Goal: Information Seeking & Learning: Learn about a topic

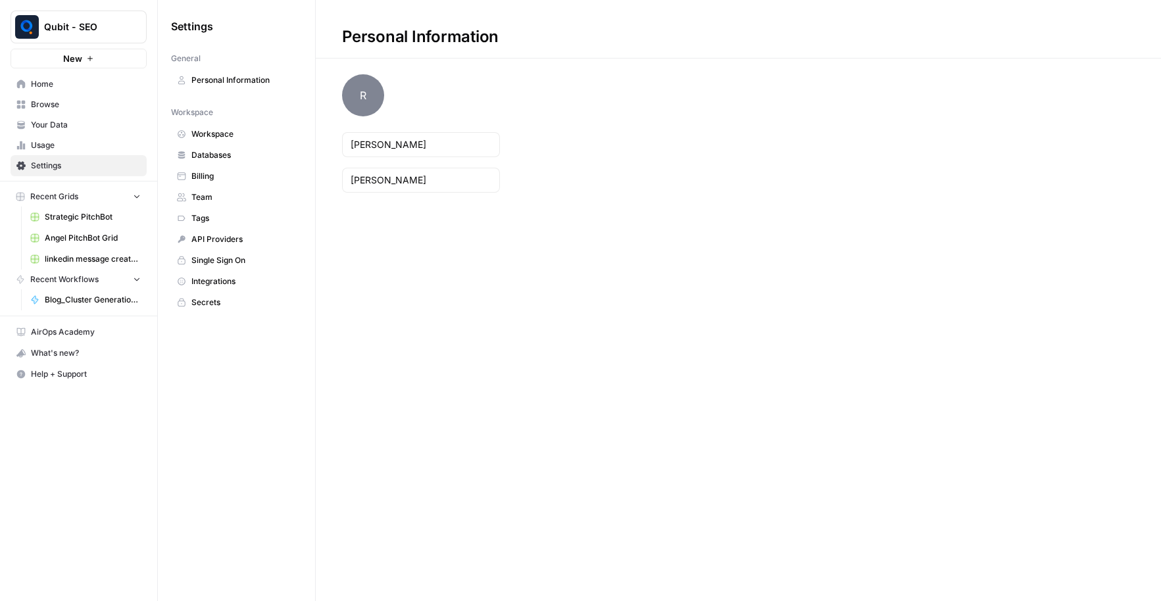
click at [212, 180] on span "Billing" at bounding box center [243, 176] width 105 height 12
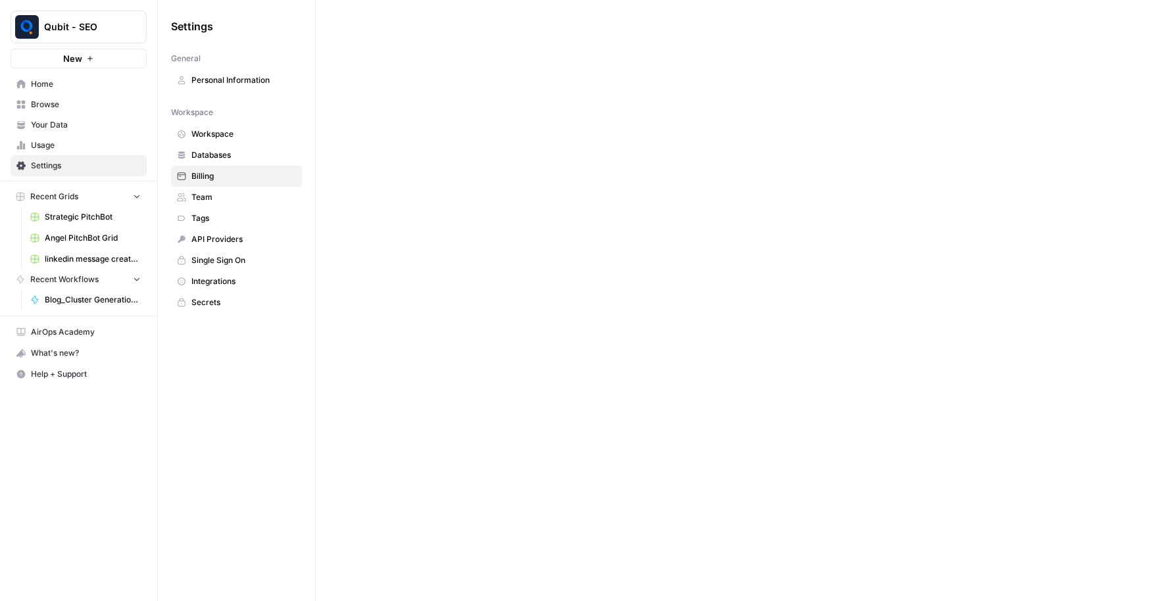
click at [205, 179] on span "Billing" at bounding box center [243, 176] width 105 height 12
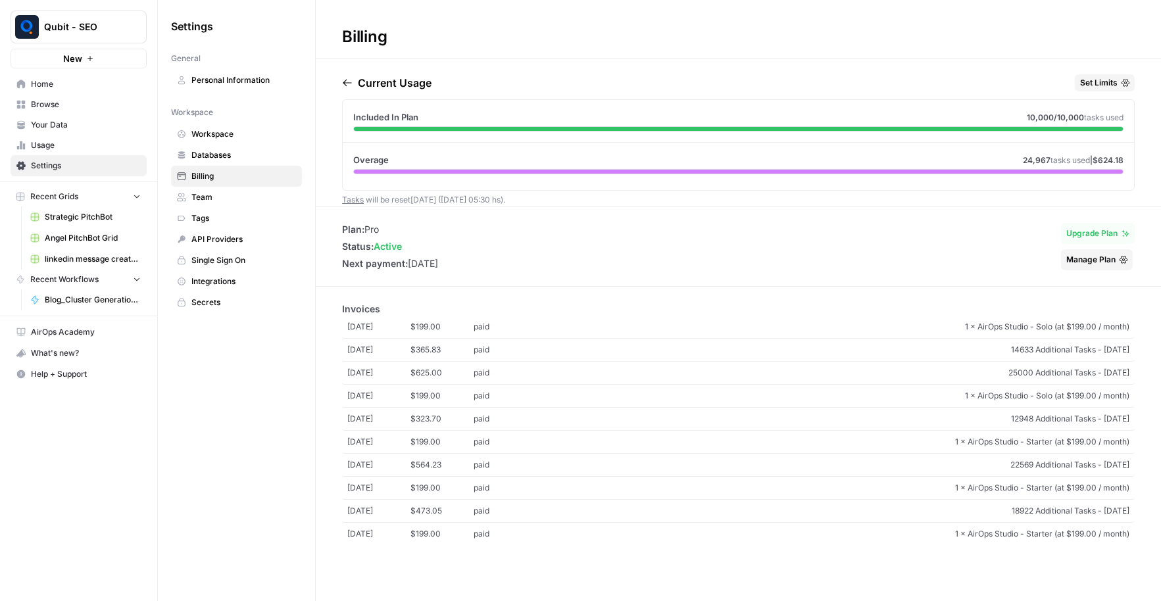
click at [67, 141] on span "Usage" at bounding box center [86, 145] width 110 height 12
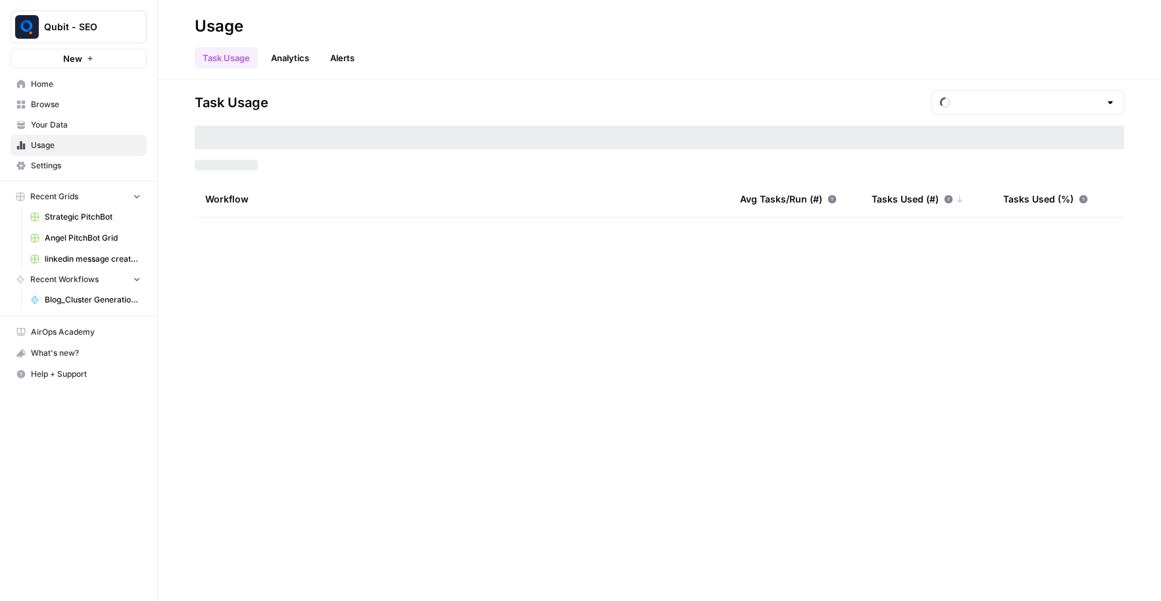
type input "August Overage"
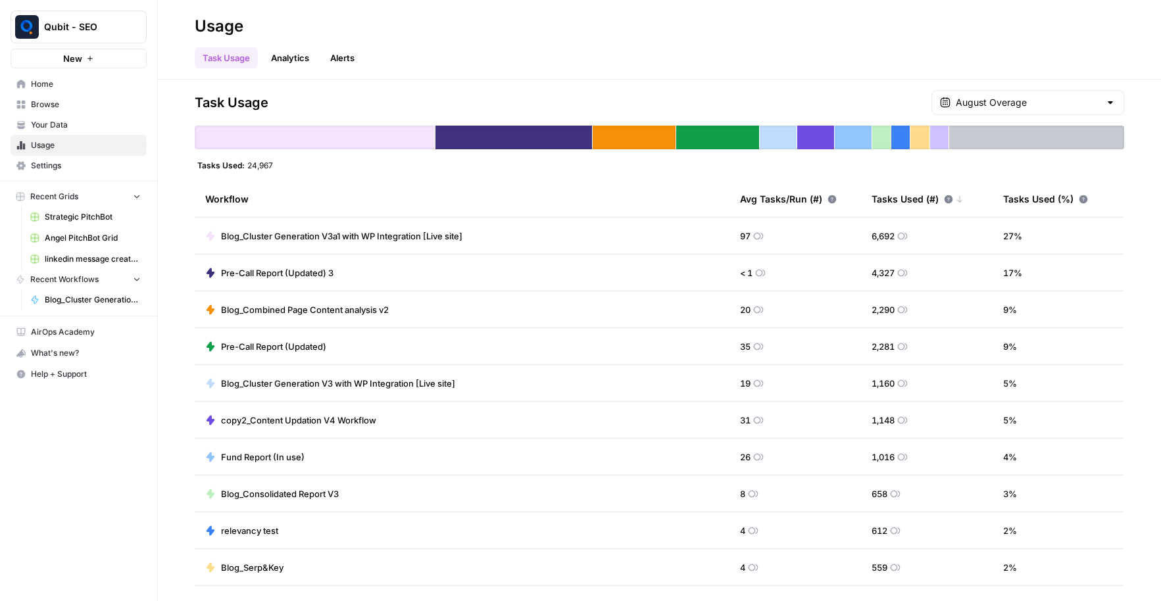
click at [383, 235] on span "Blog_Cluster Generation V3a1 with WP Integration [Live site]" at bounding box center [341, 236] width 241 height 13
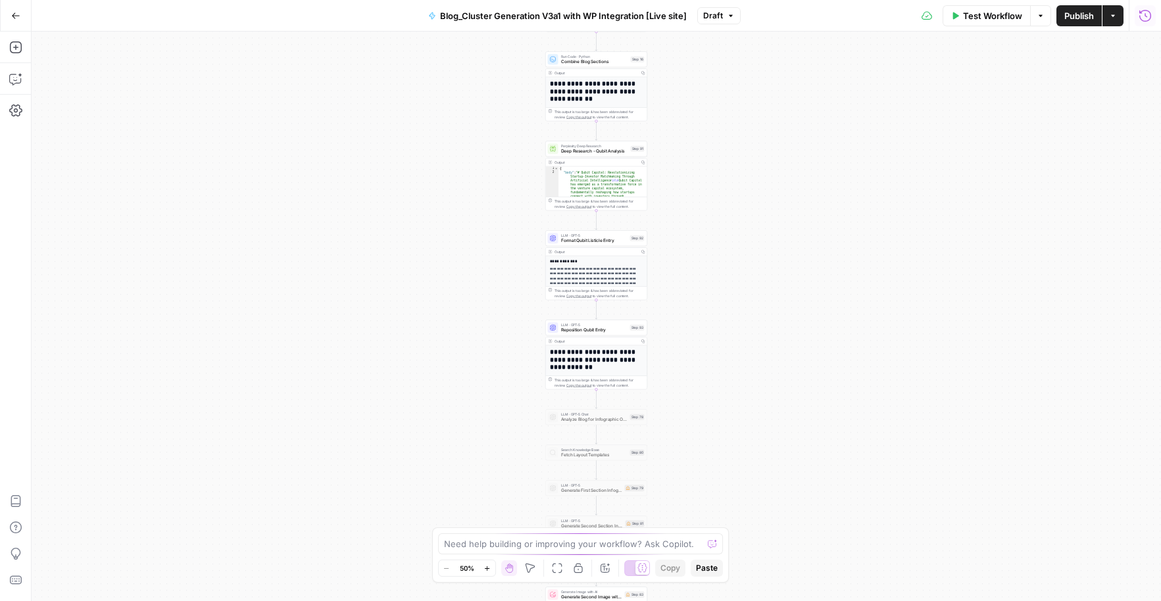
click at [1146, 16] on icon "button" at bounding box center [1145, 15] width 12 height 12
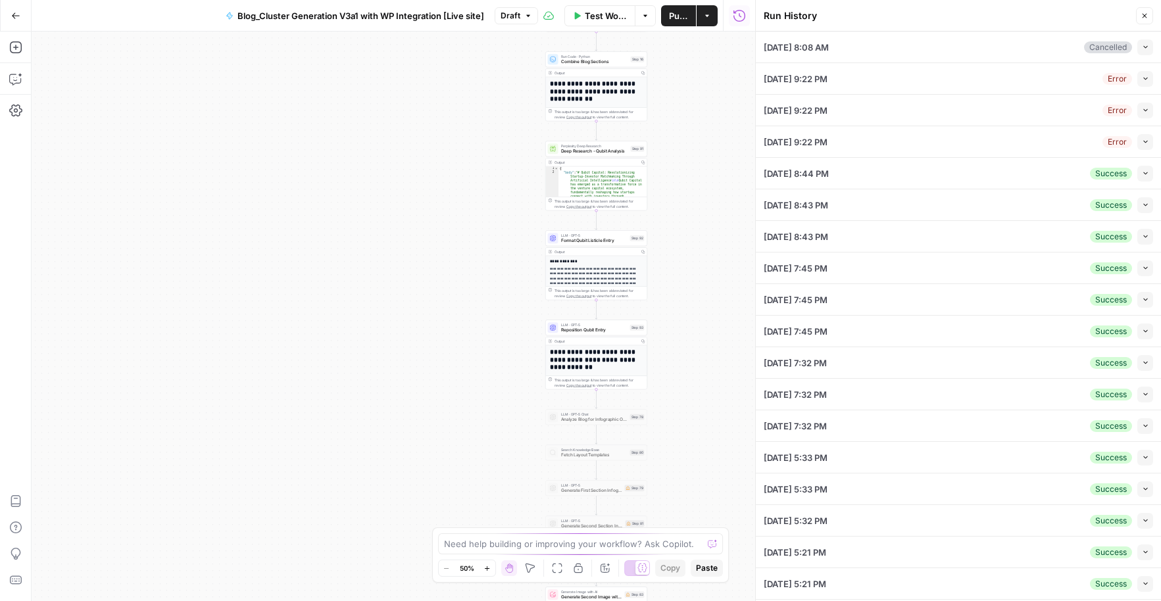
scroll to position [57, 0]
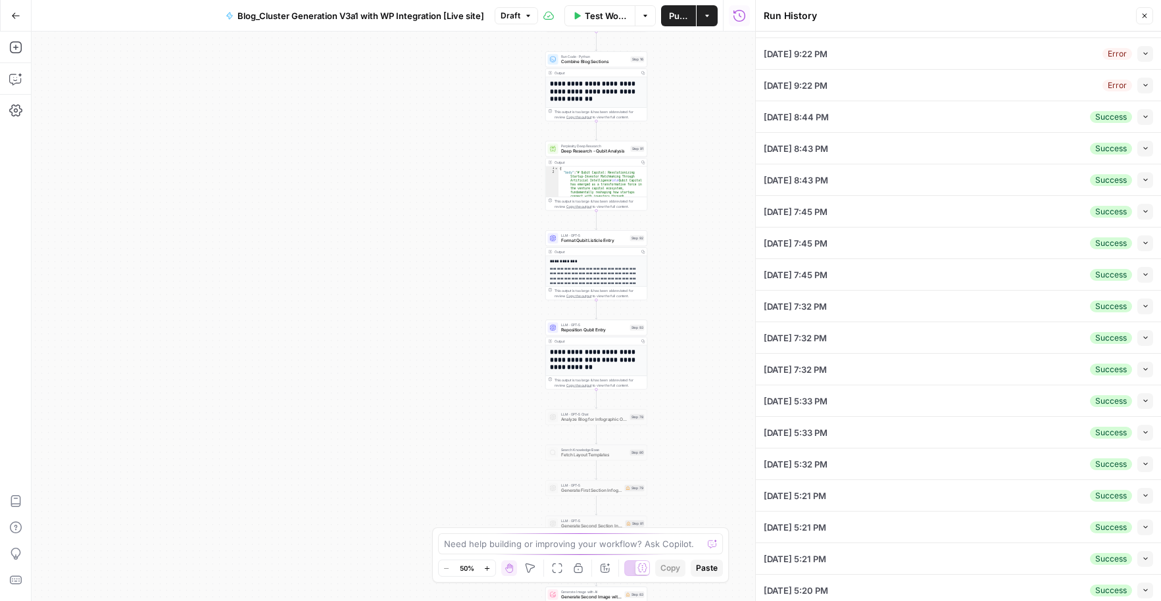
click at [1142, 271] on icon "button" at bounding box center [1145, 274] width 7 height 7
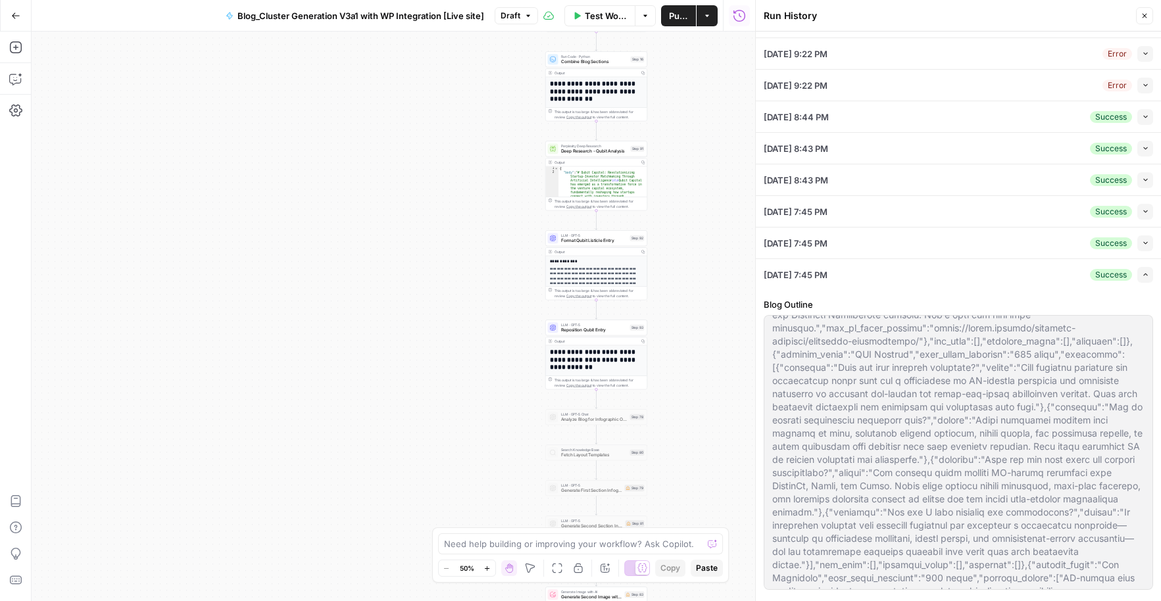
scroll to position [607, 0]
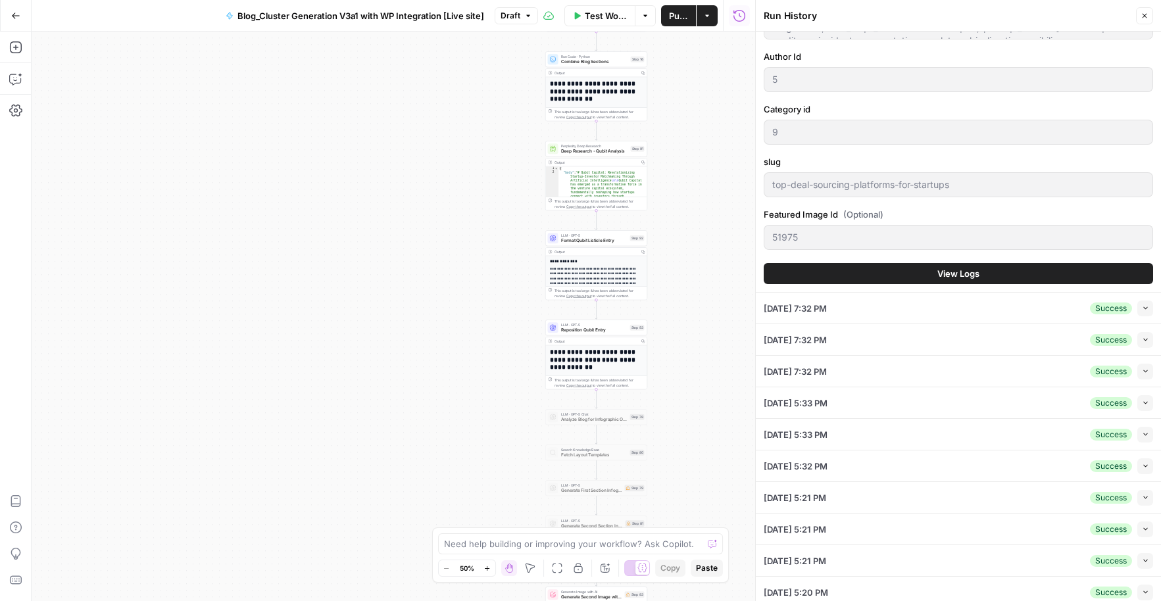
click at [971, 278] on button "View Logs" at bounding box center [958, 273] width 389 height 21
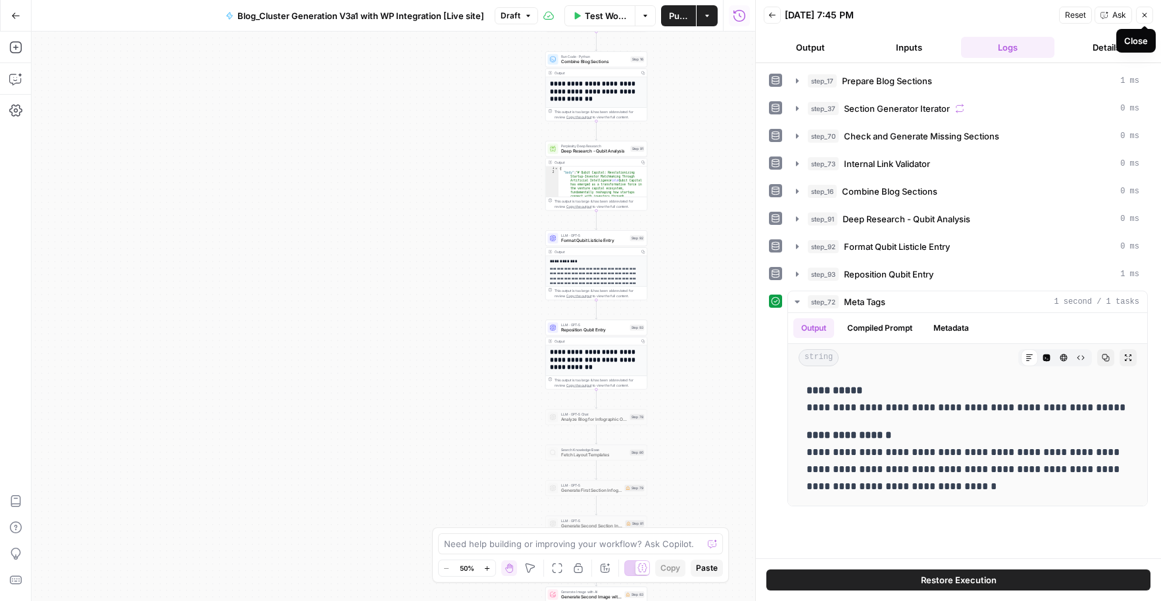
click at [1143, 14] on icon "button" at bounding box center [1144, 15] width 8 height 8
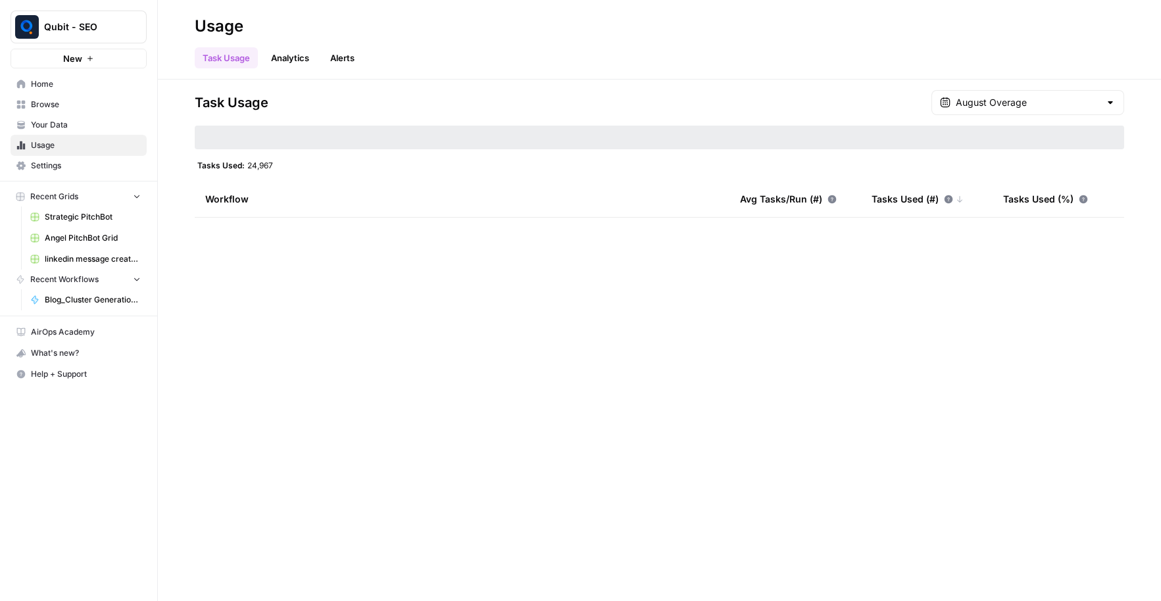
click at [42, 143] on span "Usage" at bounding box center [86, 145] width 110 height 12
click at [57, 124] on span "Your Data" at bounding box center [86, 125] width 110 height 12
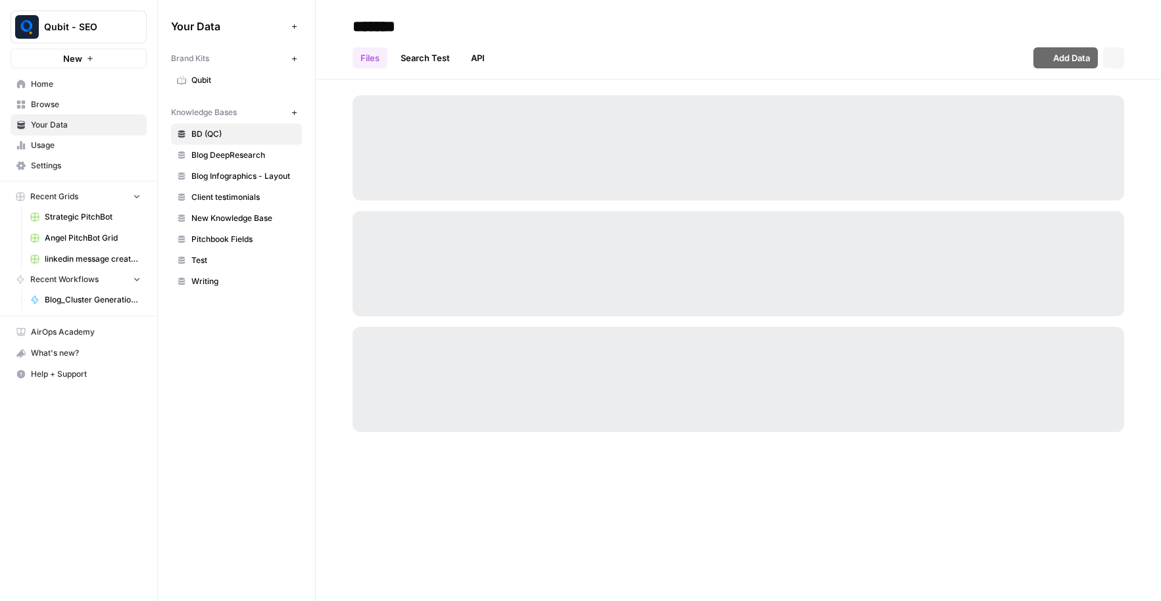
click at [48, 147] on span "Usage" at bounding box center [86, 145] width 110 height 12
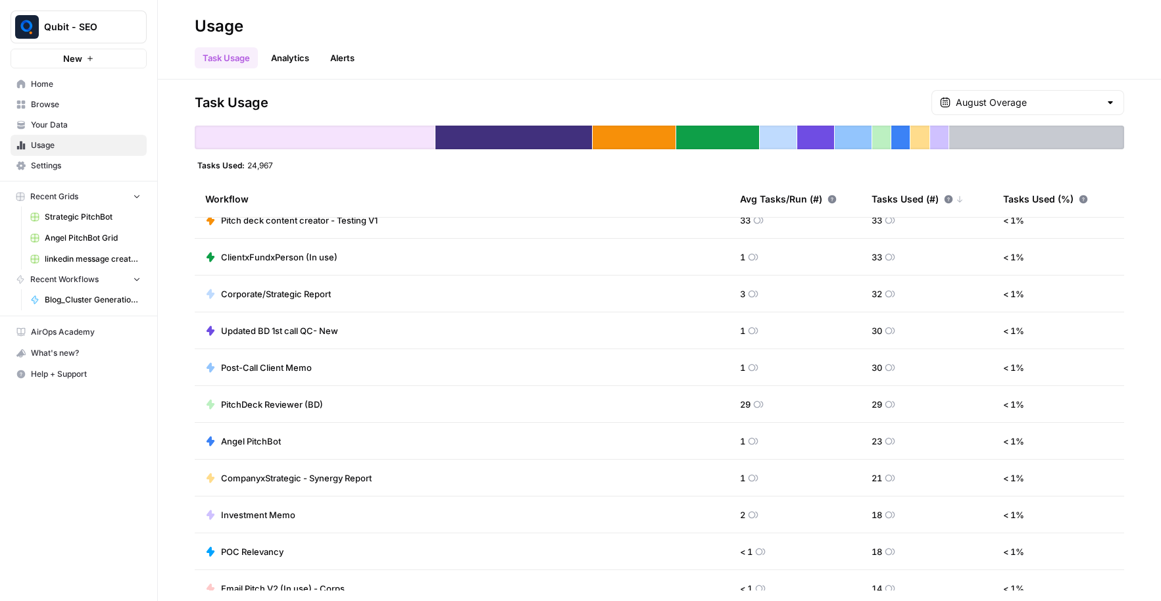
scroll to position [1431, 0]
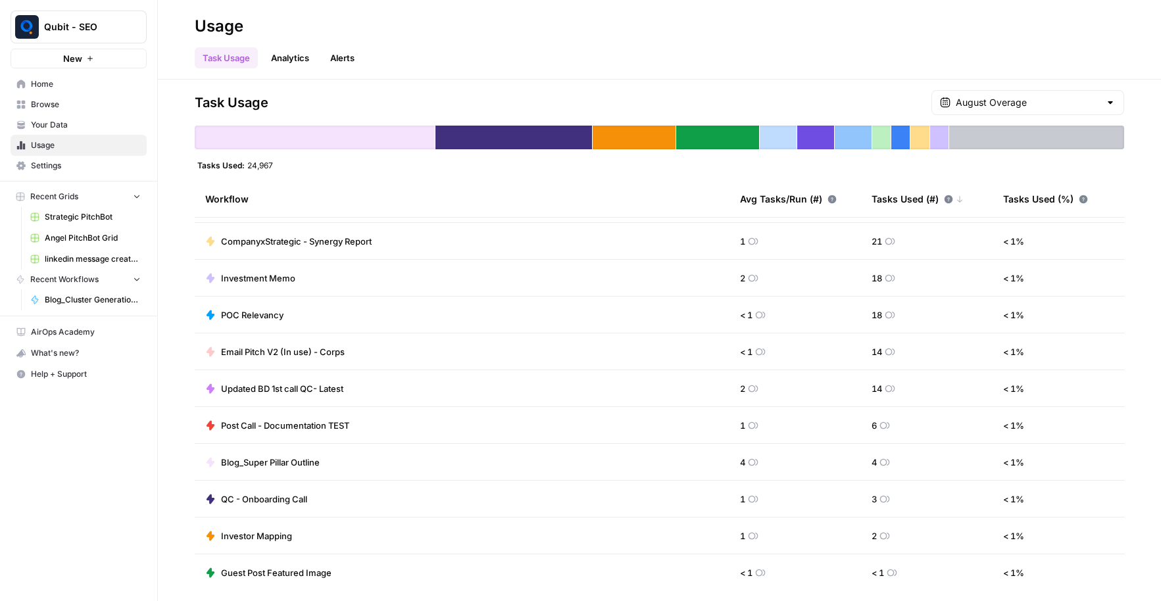
click at [66, 169] on span "Settings" at bounding box center [86, 166] width 110 height 12
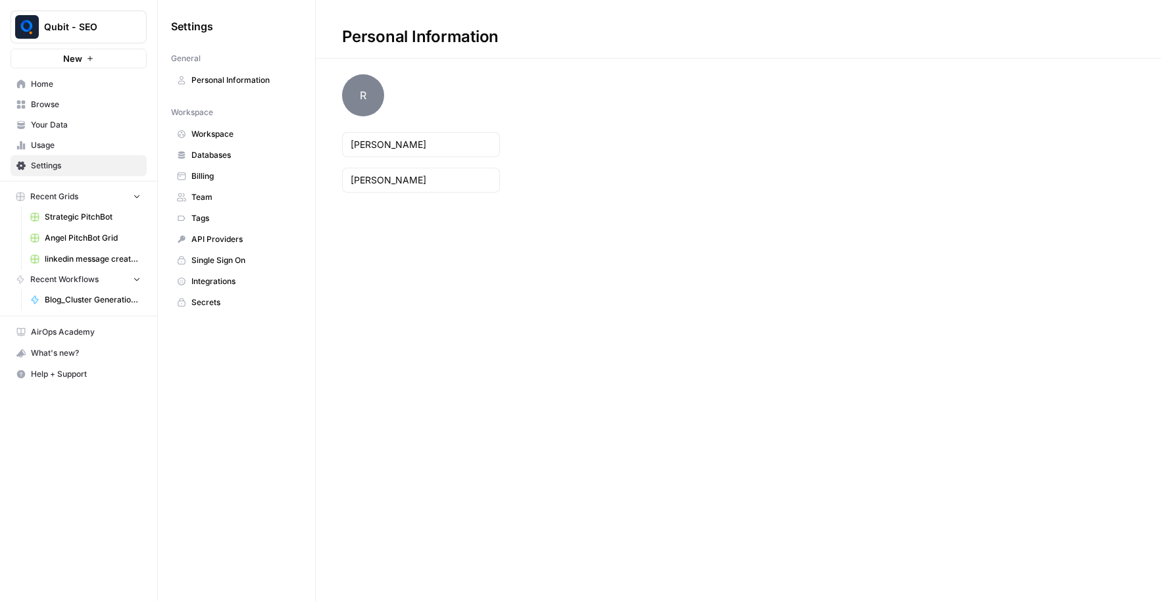
click at [78, 121] on span "Your Data" at bounding box center [86, 125] width 110 height 12
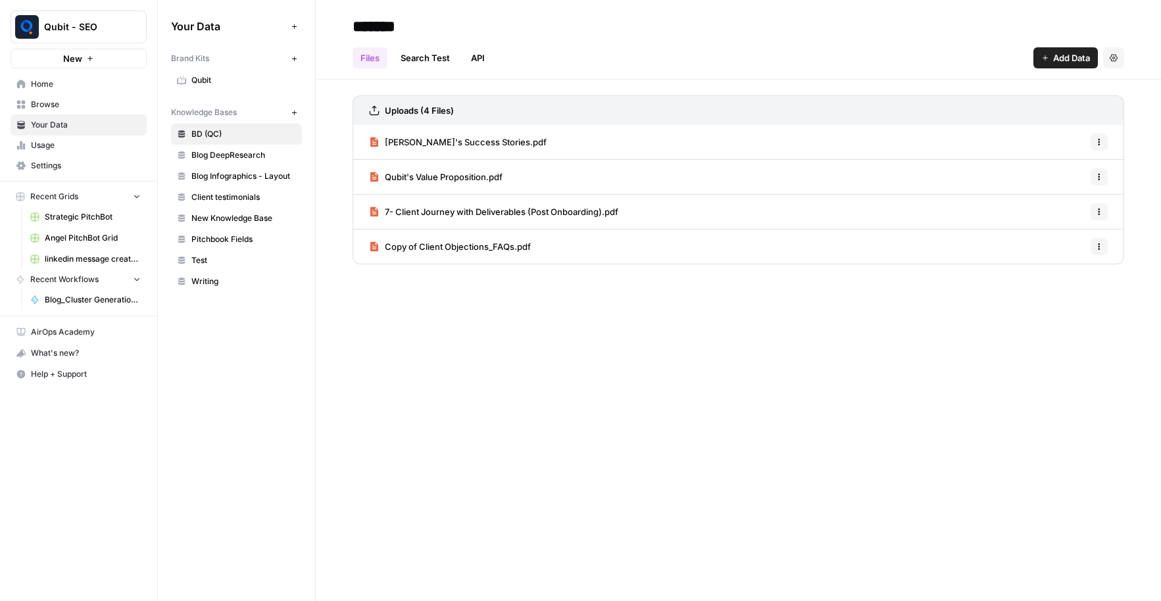
click at [67, 145] on span "Usage" at bounding box center [86, 145] width 110 height 12
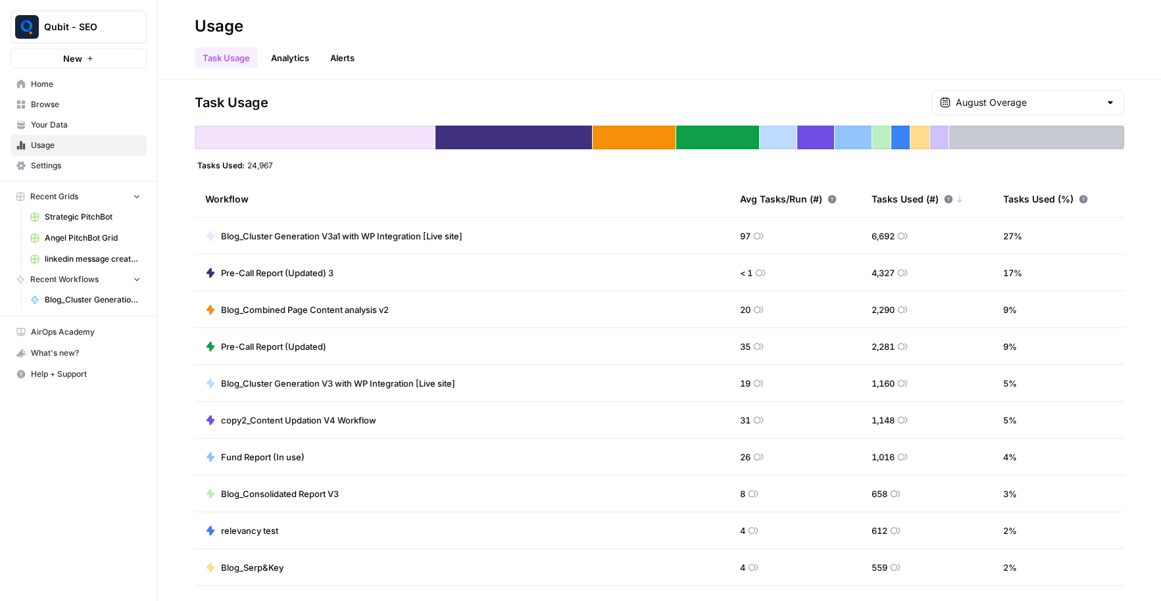
click at [73, 164] on span "Settings" at bounding box center [86, 166] width 110 height 12
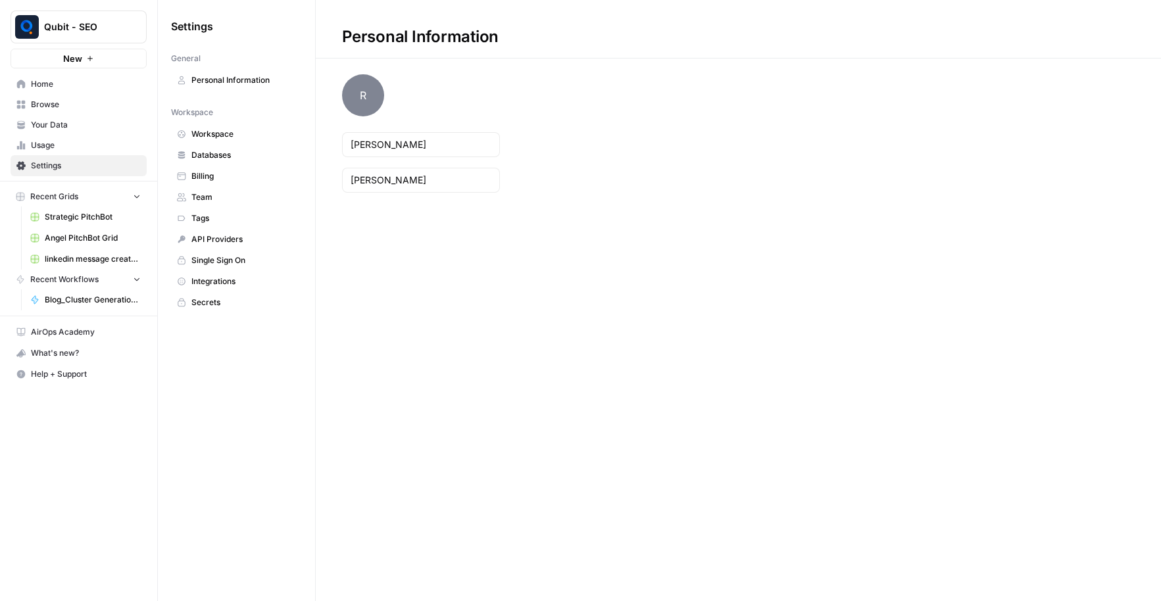
click at [258, 183] on link "Billing" at bounding box center [236, 176] width 131 height 21
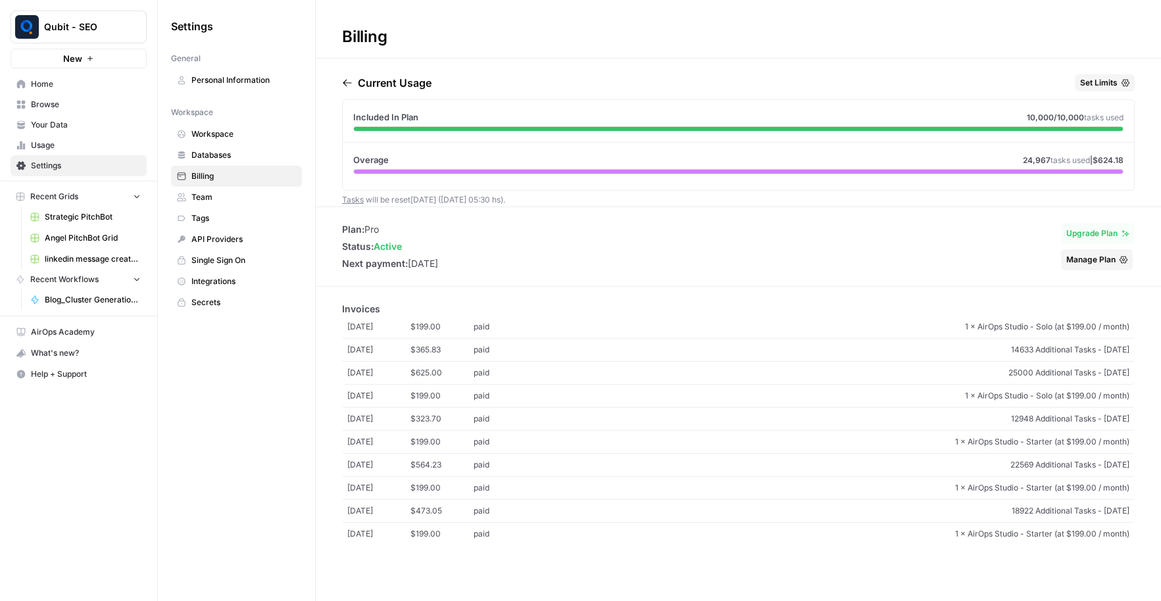
click at [975, 374] on span "25000 Additional Tasks - [DATE]" at bounding box center [833, 373] width 593 height 12
click at [223, 149] on span "Databases" at bounding box center [243, 155] width 105 height 12
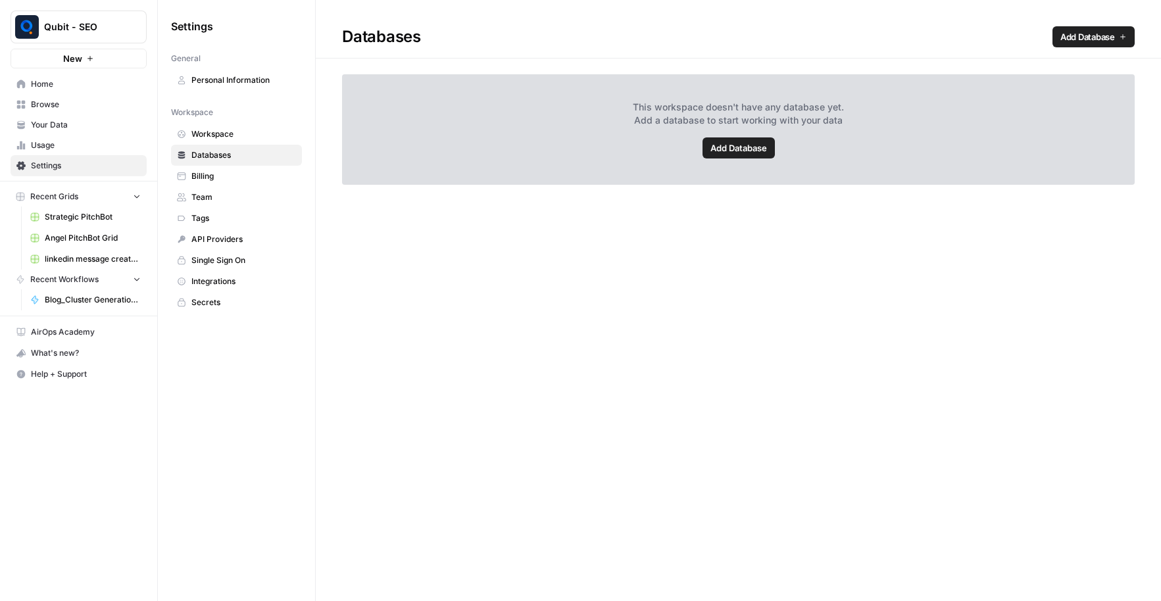
click at [234, 125] on link "Workspace" at bounding box center [236, 134] width 131 height 21
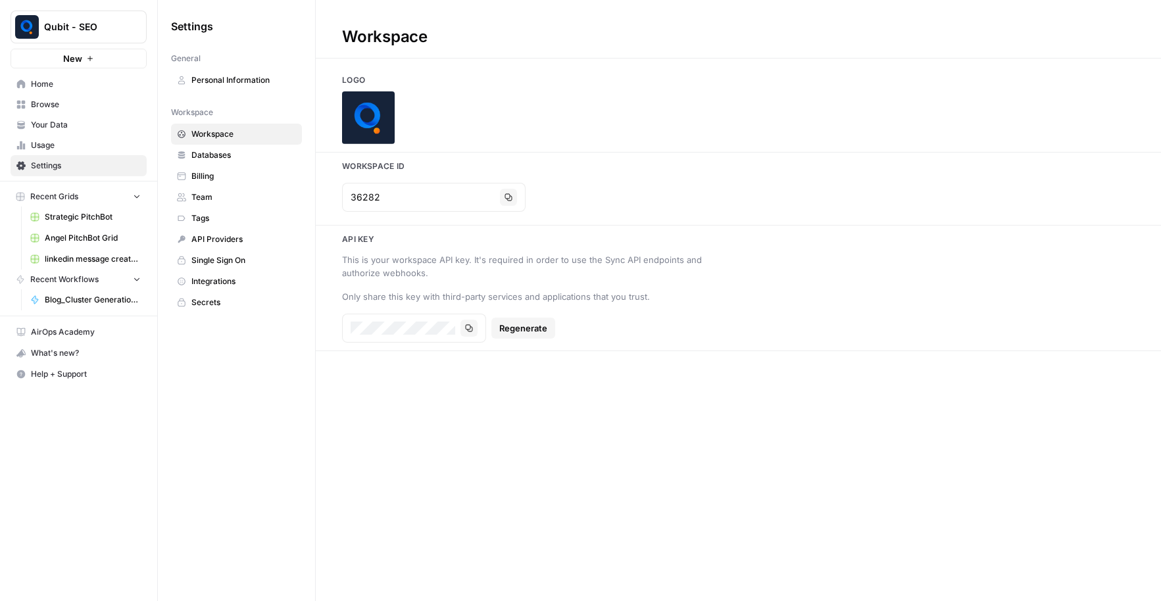
click at [64, 86] on span "Home" at bounding box center [86, 84] width 110 height 12
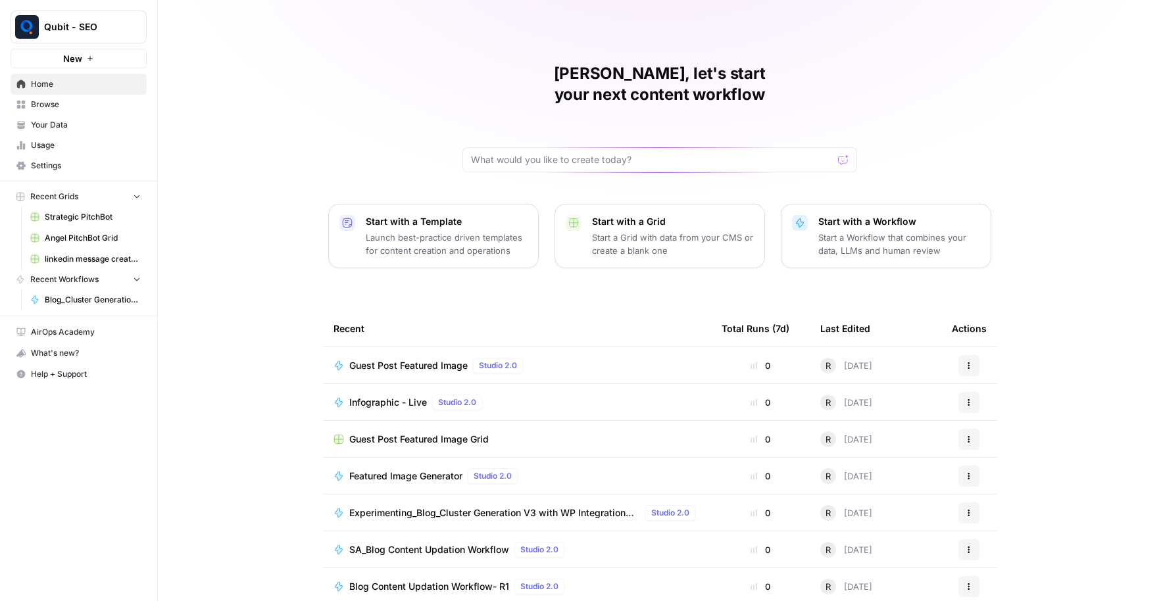
scroll to position [3, 0]
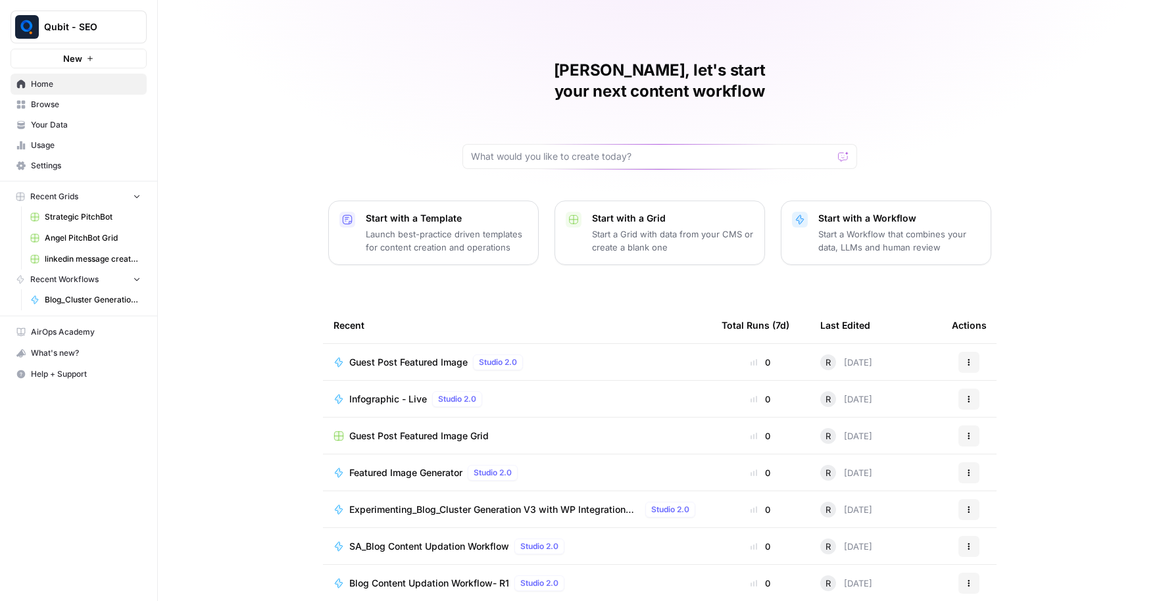
click at [62, 141] on span "Usage" at bounding box center [86, 145] width 110 height 12
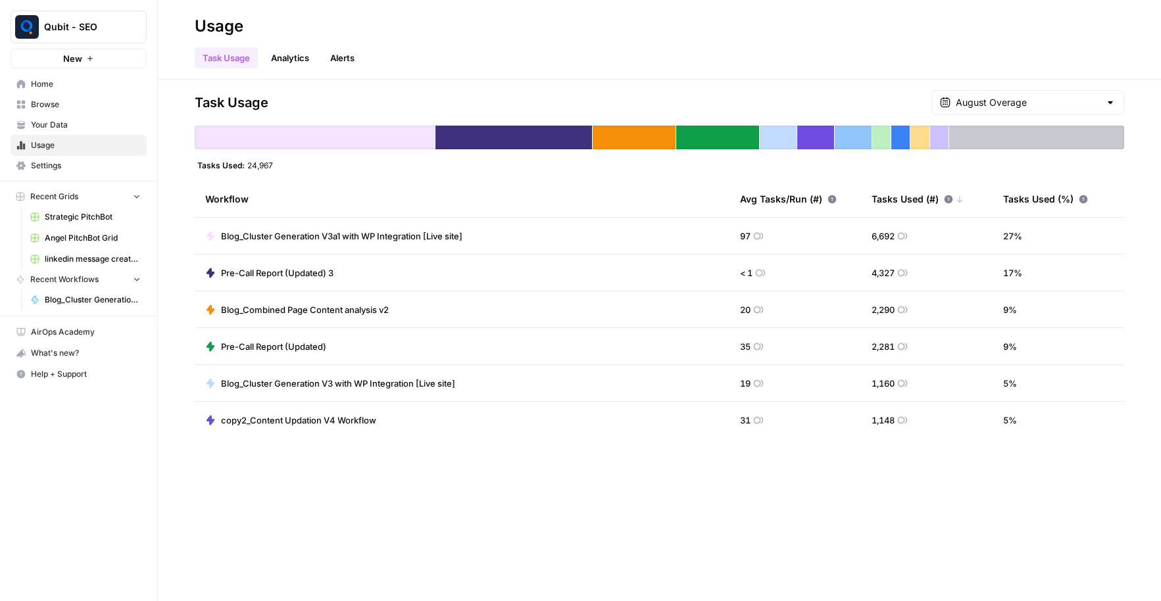
click at [57, 158] on link "Settings" at bounding box center [79, 165] width 136 height 21
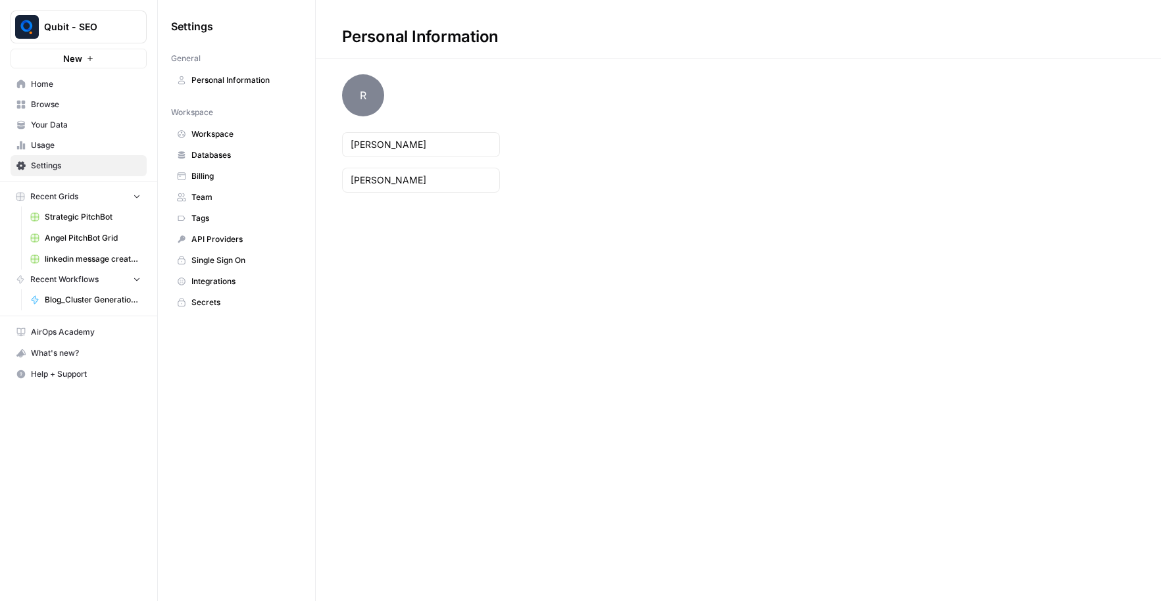
click at [68, 135] on link "Usage" at bounding box center [79, 145] width 136 height 21
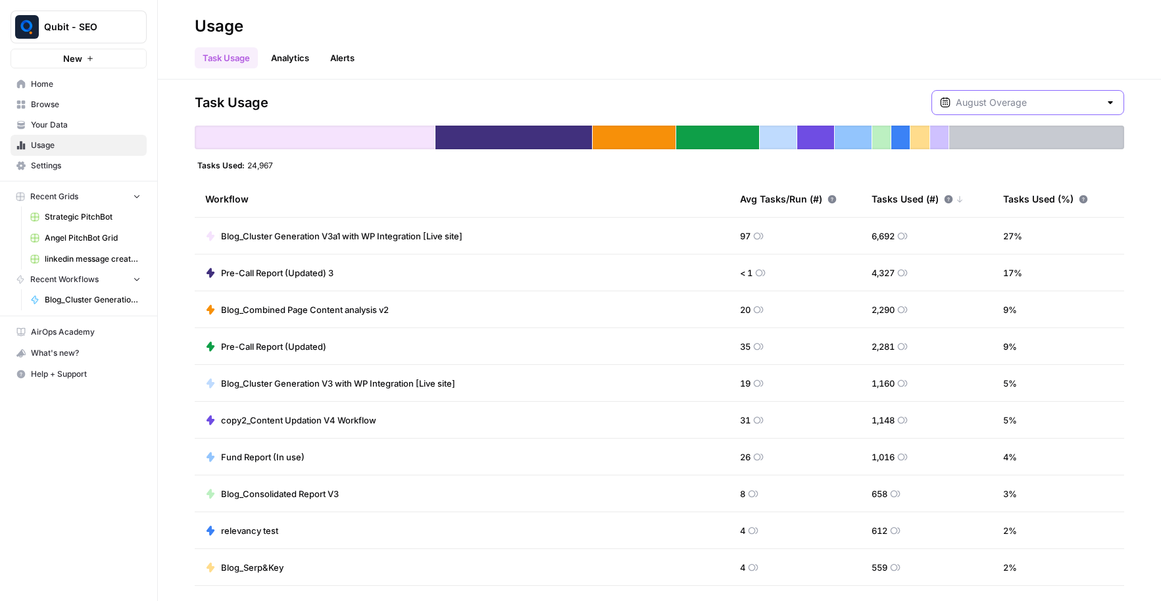
click at [1034, 105] on input "text" at bounding box center [1028, 102] width 144 height 13
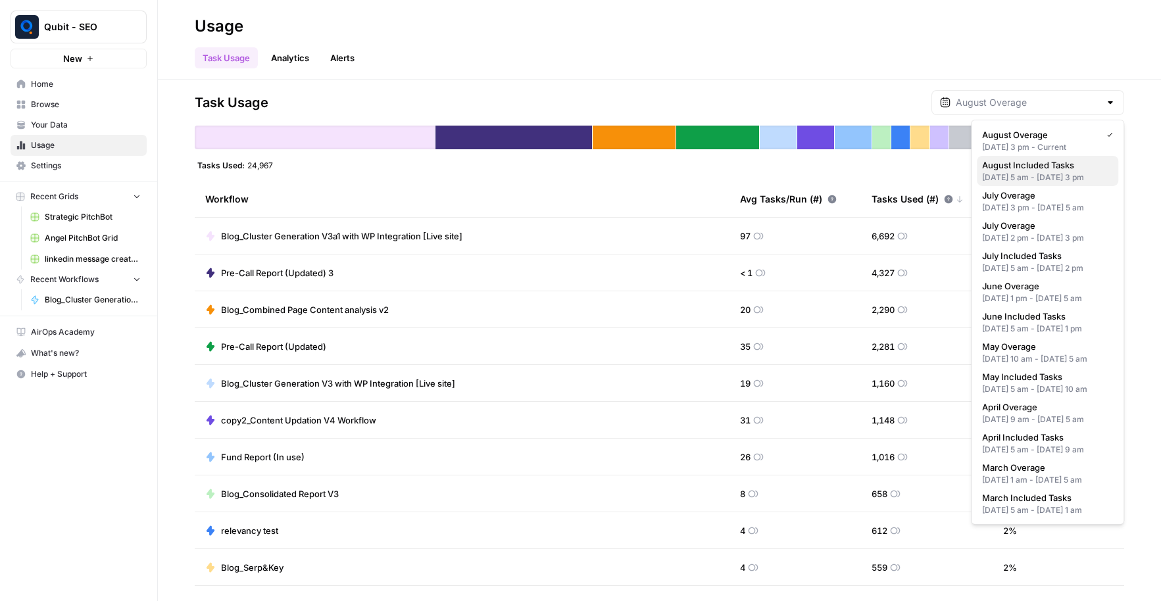
click at [1050, 174] on div "[DATE] 5 am - [DATE] 3 pm" at bounding box center [1047, 178] width 131 height 12
type input "August Included Tasks"
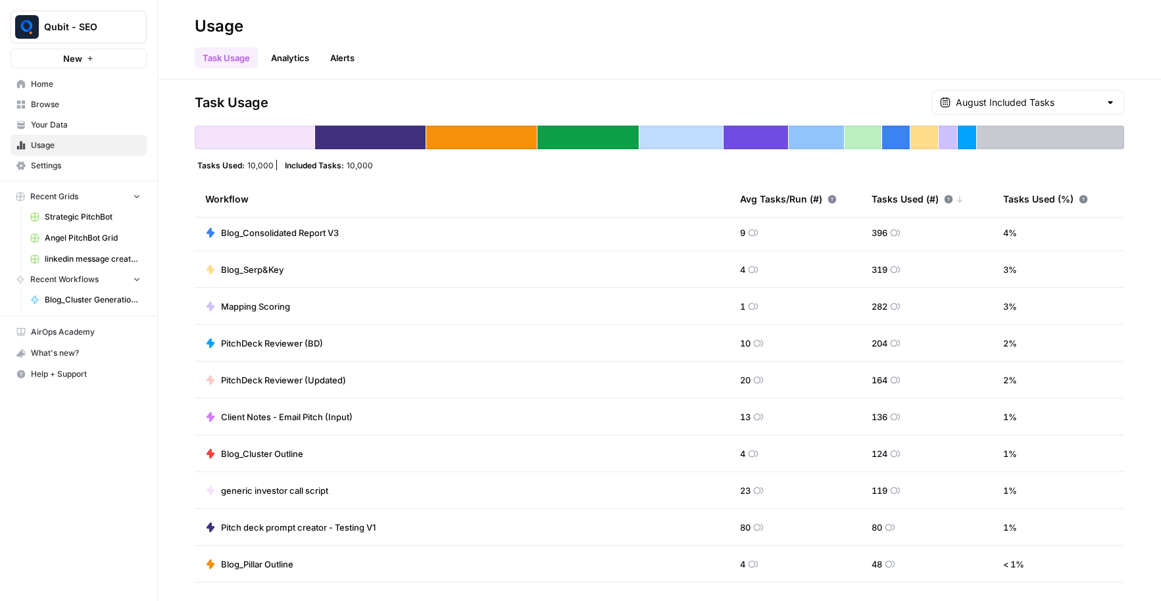
scroll to position [879, 0]
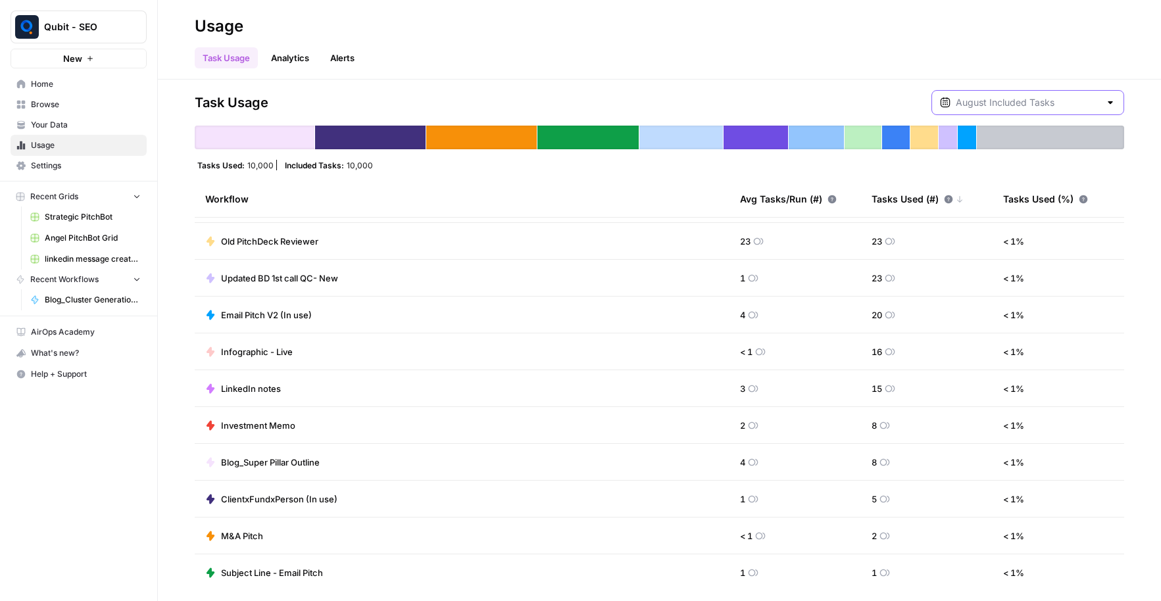
click at [1066, 104] on input "text" at bounding box center [1028, 102] width 144 height 13
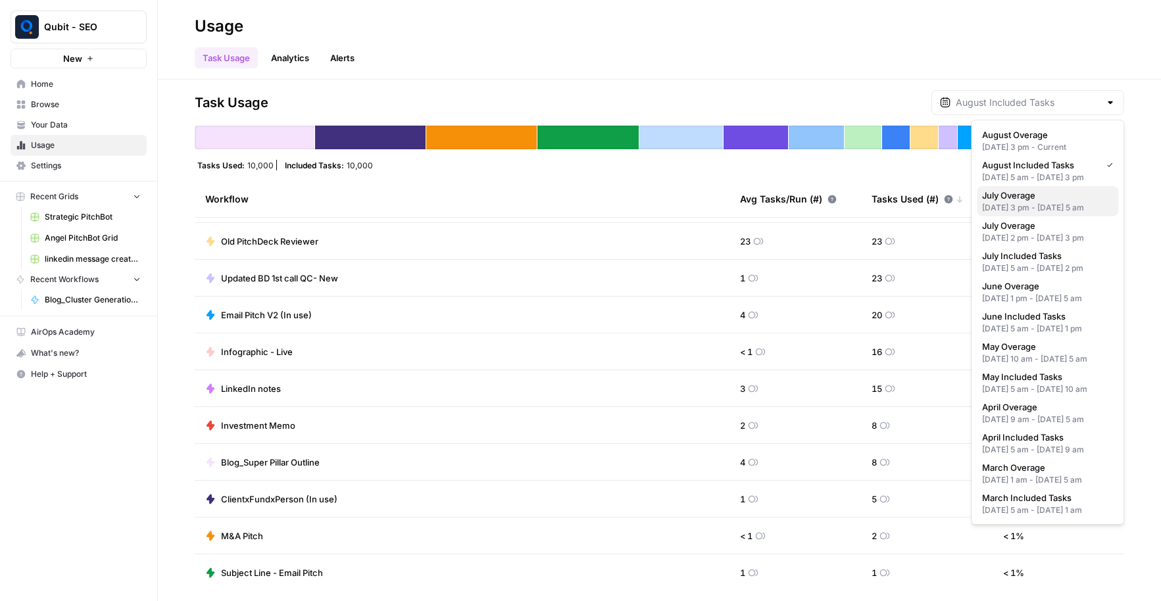
click at [1051, 214] on div "[DATE] 3 pm - [DATE] 5 am" at bounding box center [1047, 208] width 131 height 12
type input "July Overage"
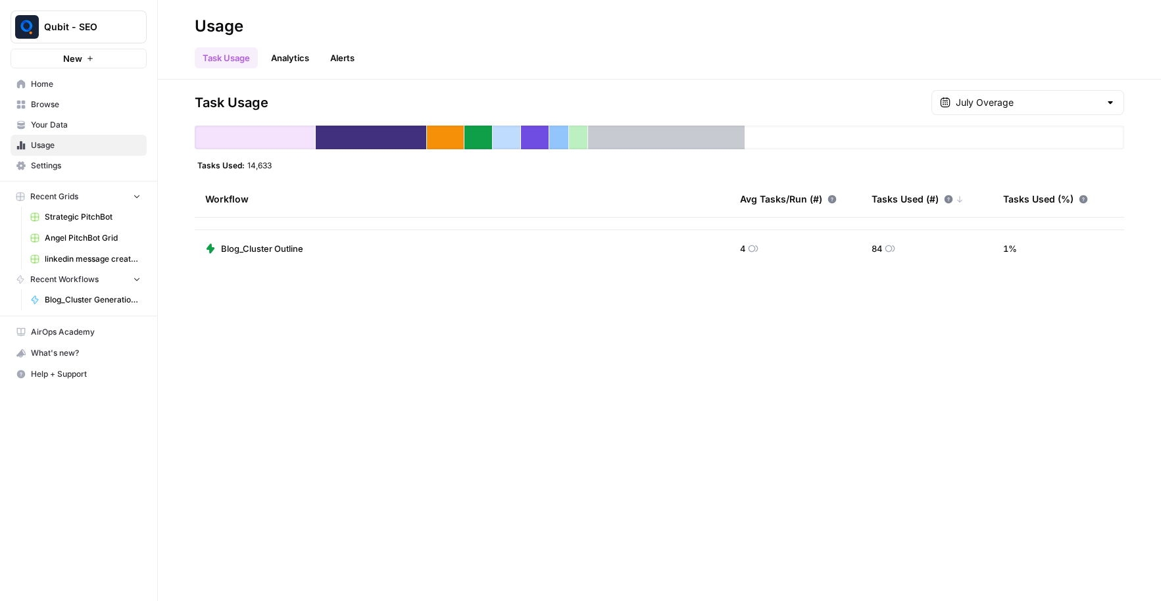
scroll to position [0, 0]
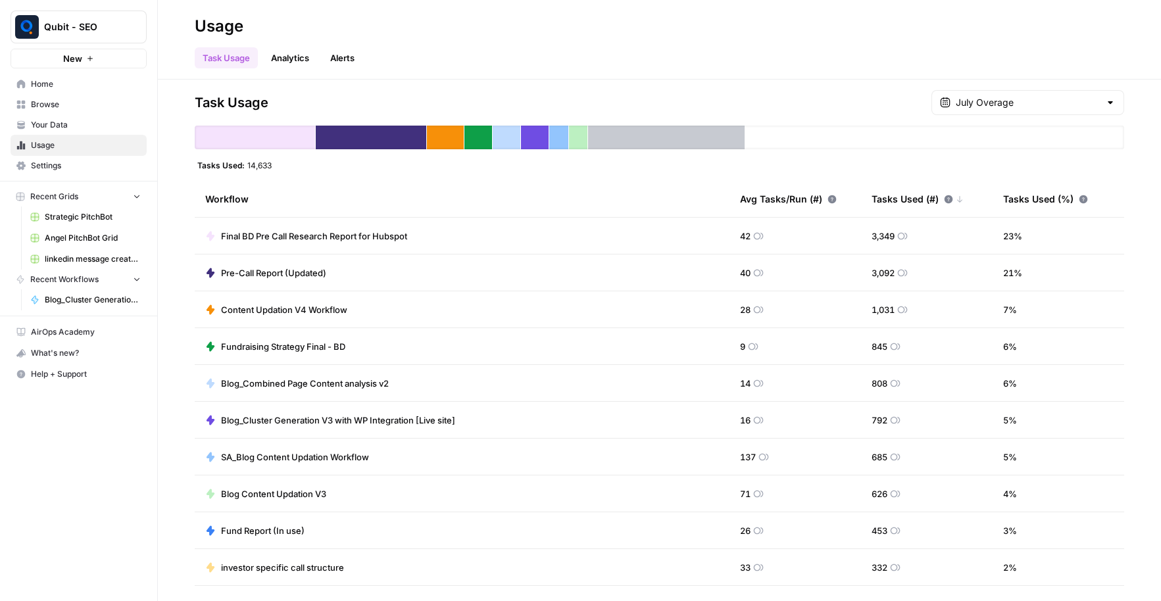
click at [900, 199] on div "Tasks Used (#)" at bounding box center [917, 199] width 92 height 36
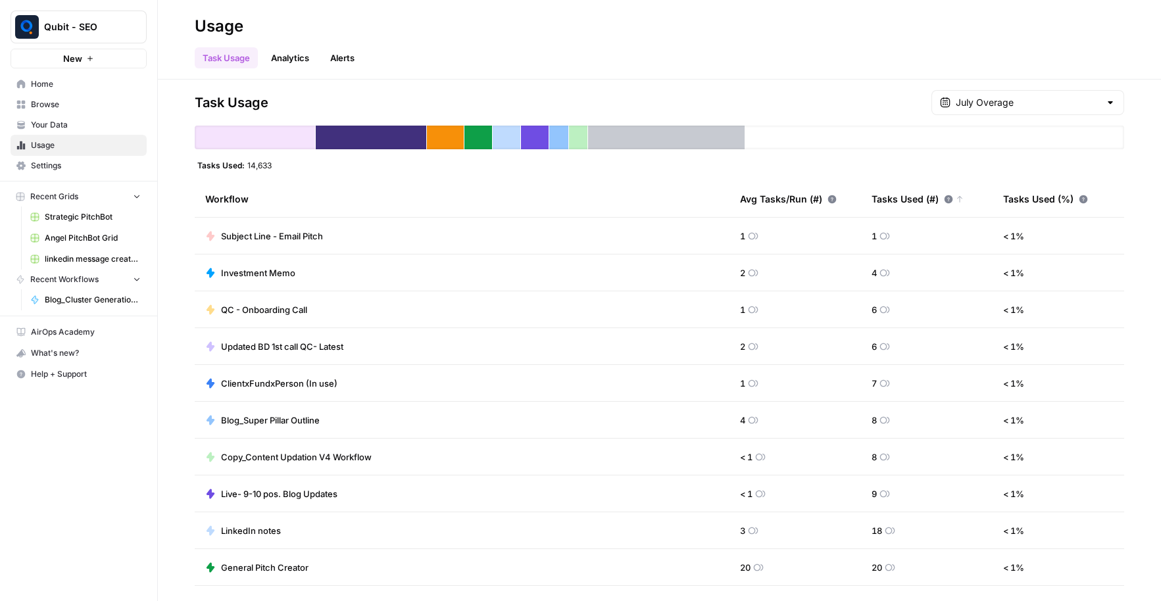
click at [900, 199] on div "Tasks Used (#)" at bounding box center [917, 199] width 92 height 36
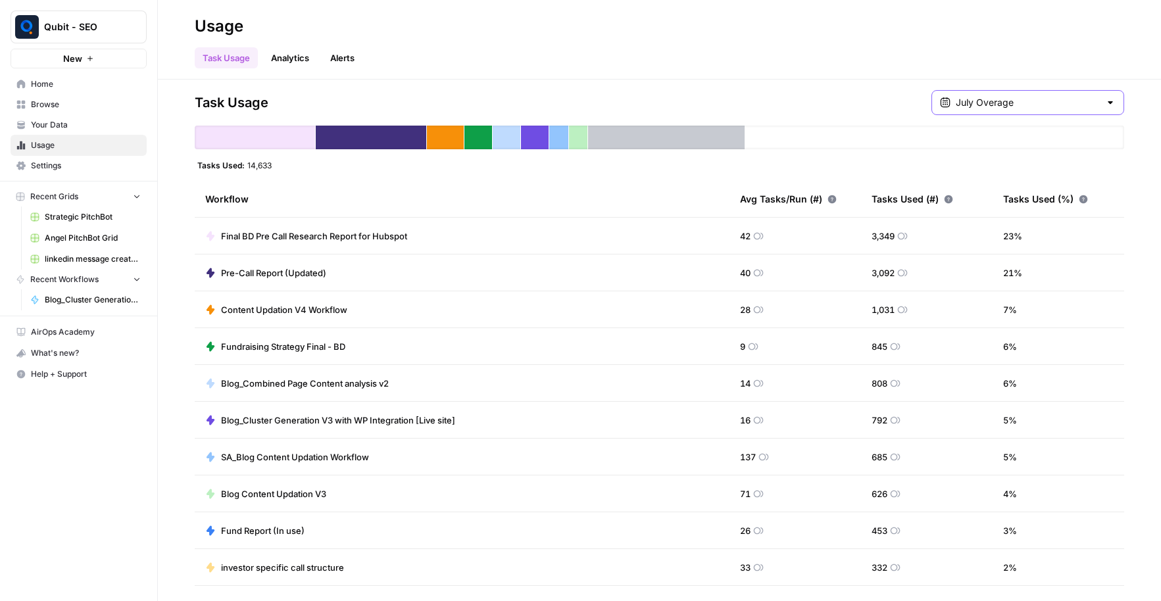
click at [1037, 107] on input "July Overage" at bounding box center [1028, 102] width 144 height 13
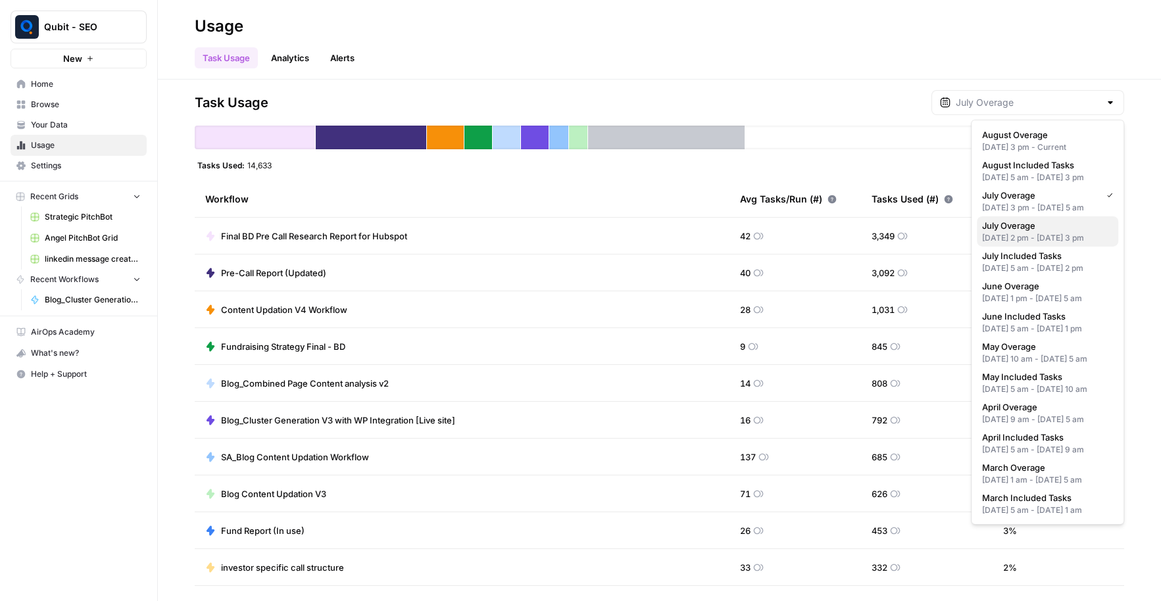
click at [1029, 232] on span "July Overage" at bounding box center [1045, 225] width 126 height 13
type input "July Overage"
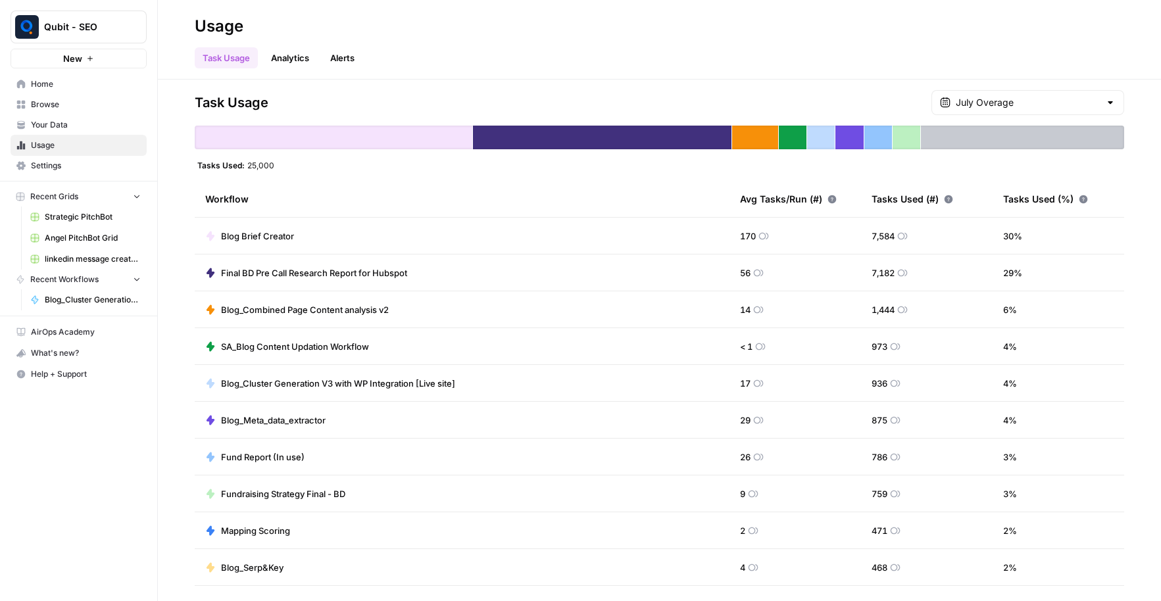
click at [287, 234] on span "Blog Brief Creator" at bounding box center [257, 236] width 73 height 13
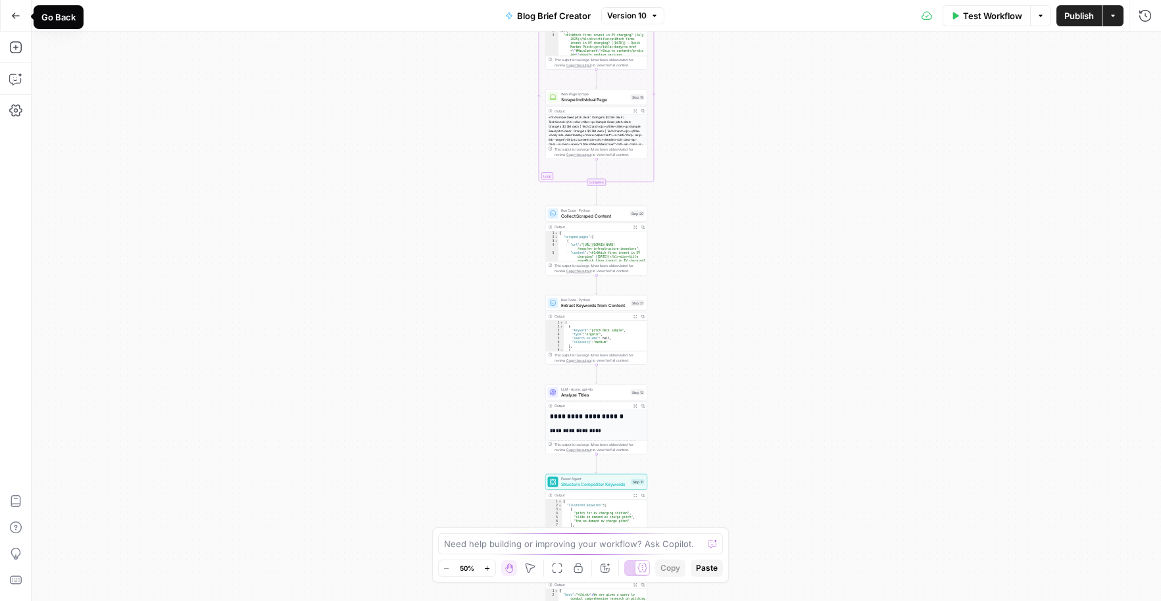
click at [11, 12] on icon "button" at bounding box center [15, 15] width 9 height 9
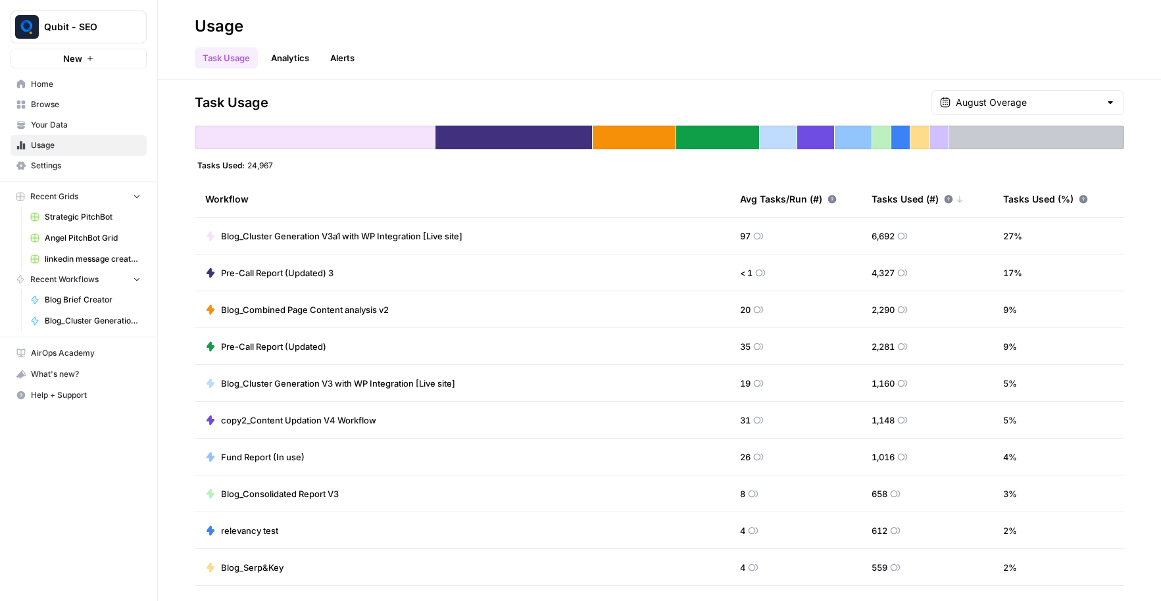
click at [61, 85] on span "Home" at bounding box center [86, 84] width 110 height 12
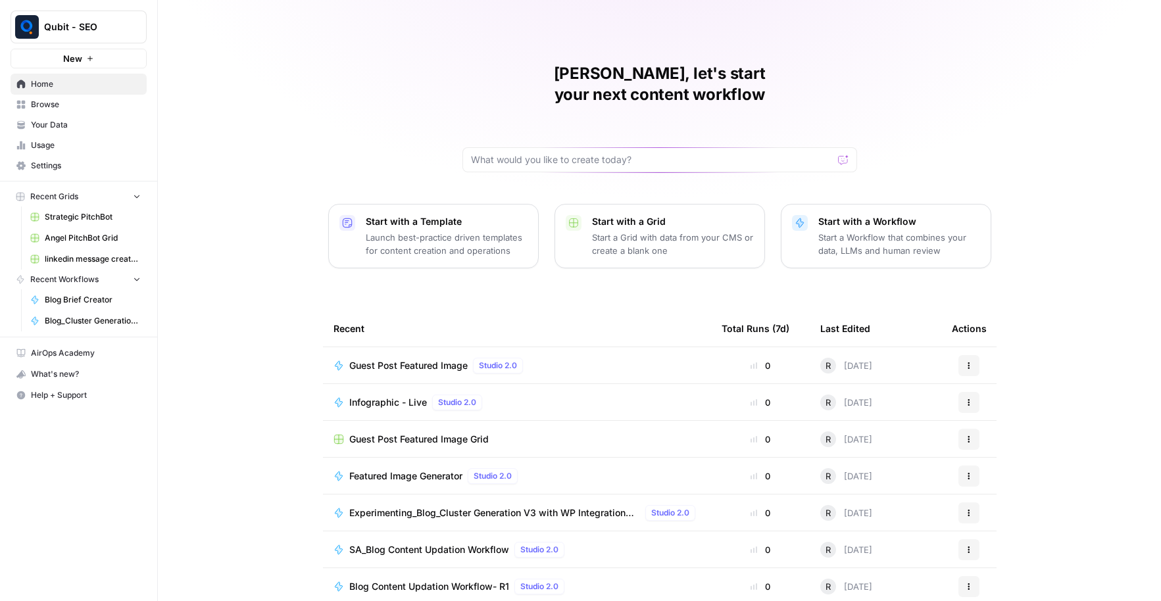
click at [51, 111] on link "Browse" at bounding box center [79, 104] width 136 height 21
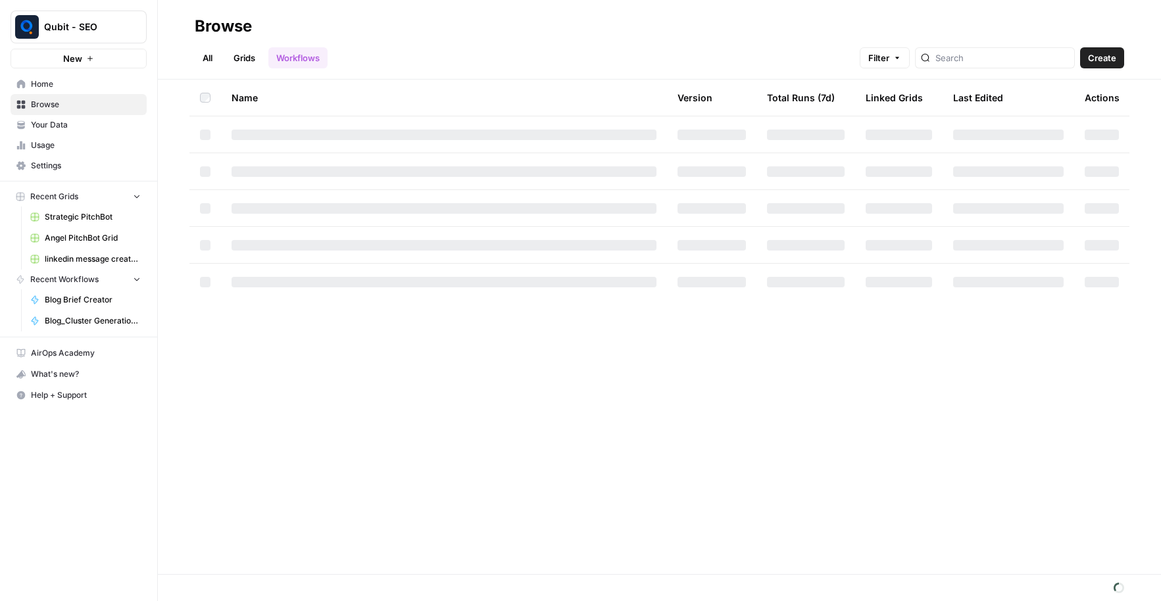
click at [51, 111] on link "Browse" at bounding box center [79, 104] width 136 height 21
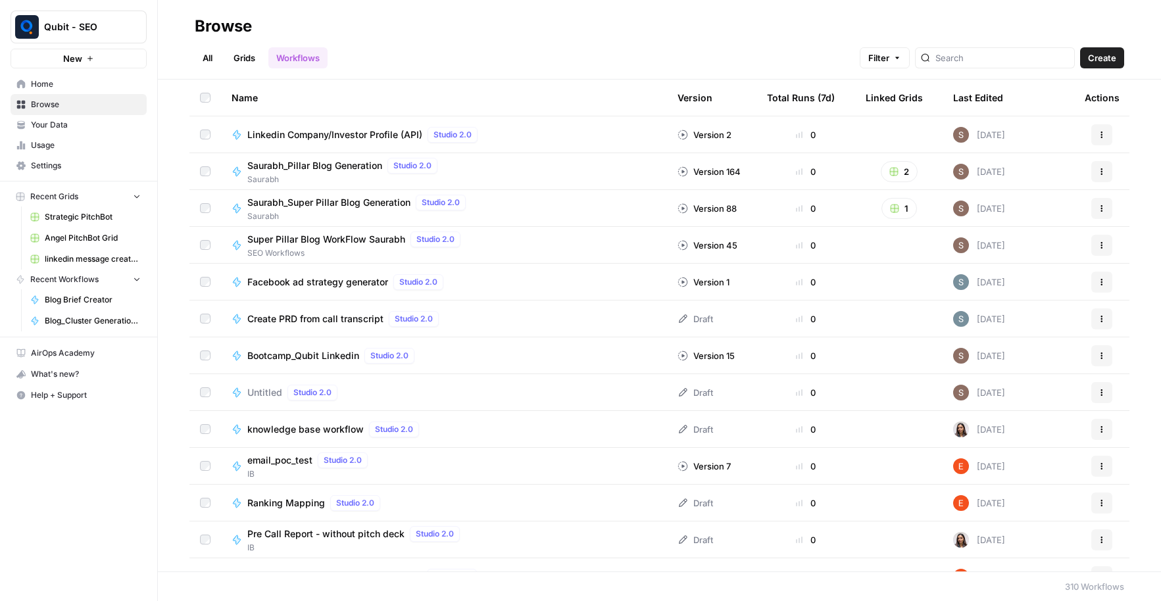
click at [981, 100] on div "Last Edited" at bounding box center [978, 98] width 50 height 36
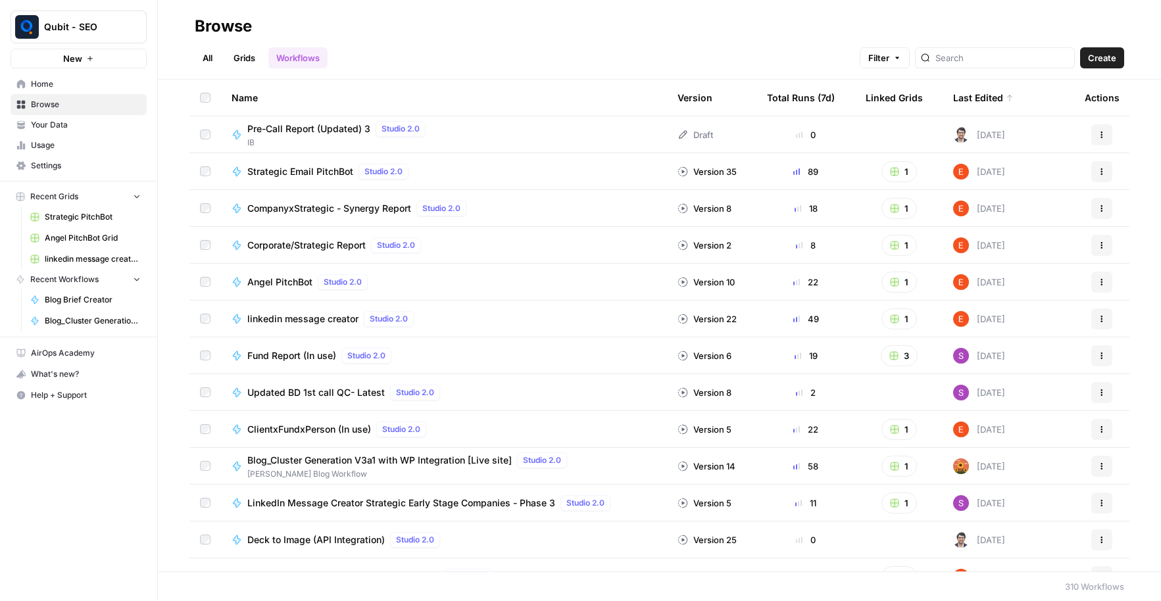
click at [981, 100] on div "Last Edited" at bounding box center [983, 98] width 61 height 36
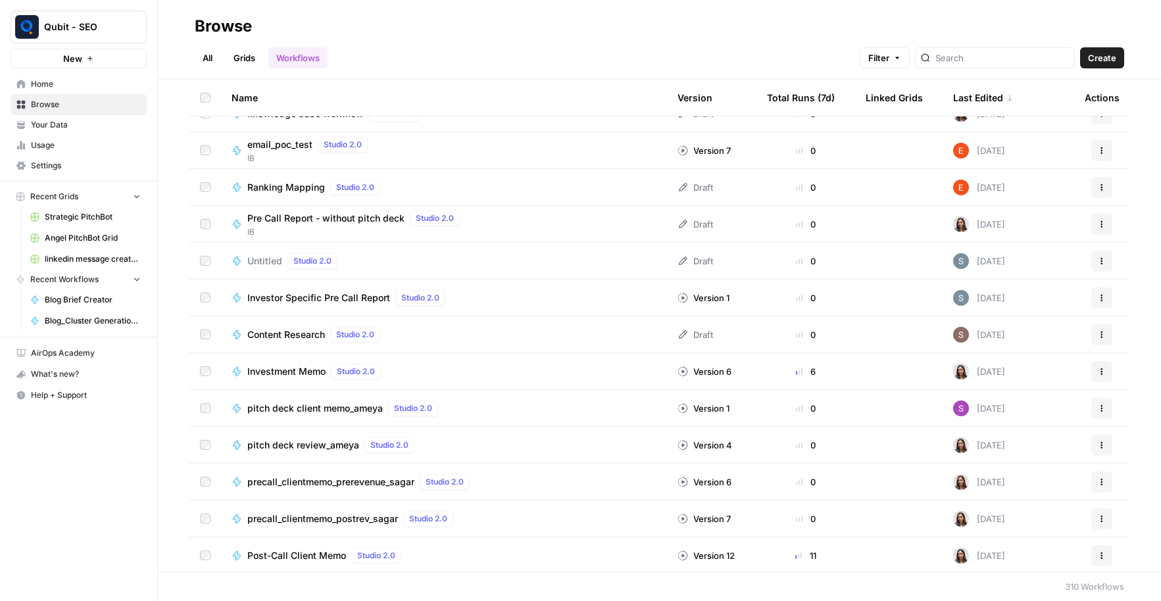
scroll to position [4668, 0]
